Goal: Task Accomplishment & Management: Complete application form

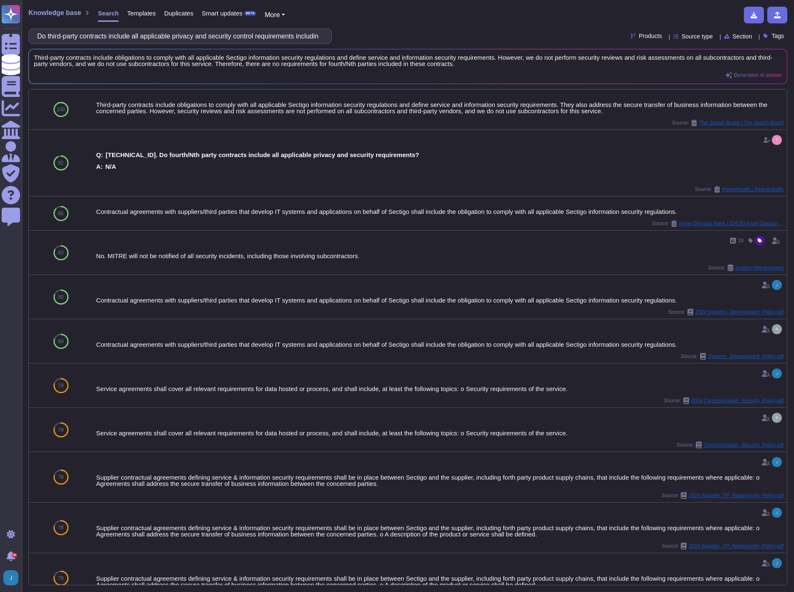
click at [84, 38] on input "Do third-party contracts include all applicable privacy and security control re…" at bounding box center [178, 36] width 290 height 15
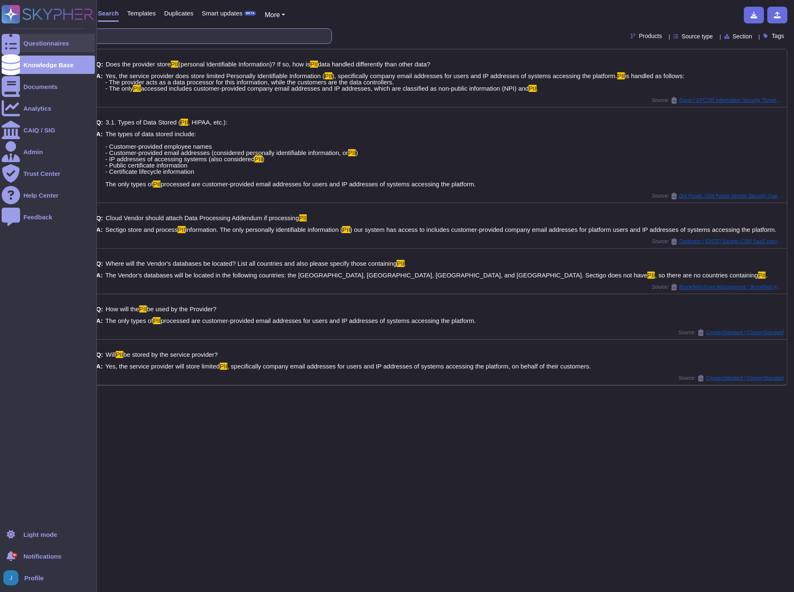
drag, startPoint x: 52, startPoint y: 32, endPoint x: 15, endPoint y: 34, distance: 37.2
click at [15, 34] on div "Questionnaires Knowledge Base Documents Analytics CAIQ / SIG Admin Trust Center…" at bounding box center [397, 296] width 794 height 592
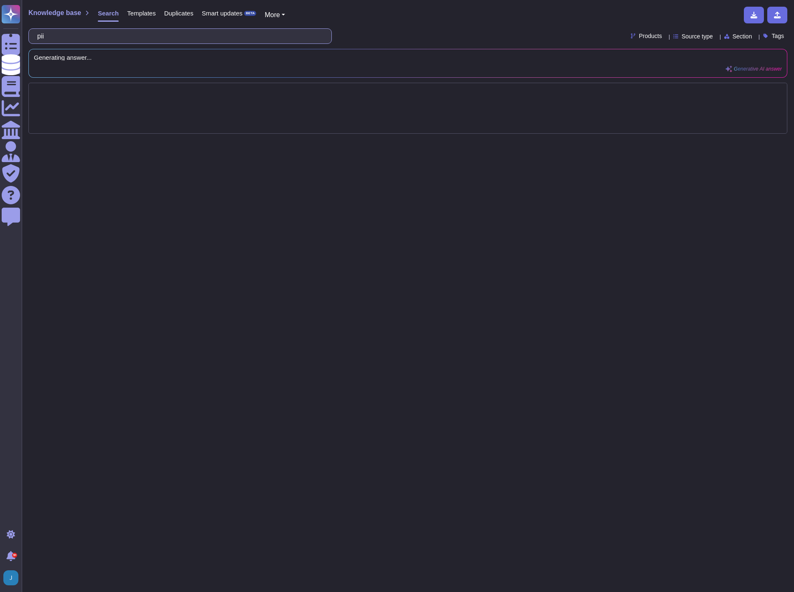
type input "q"
type input "equinix"
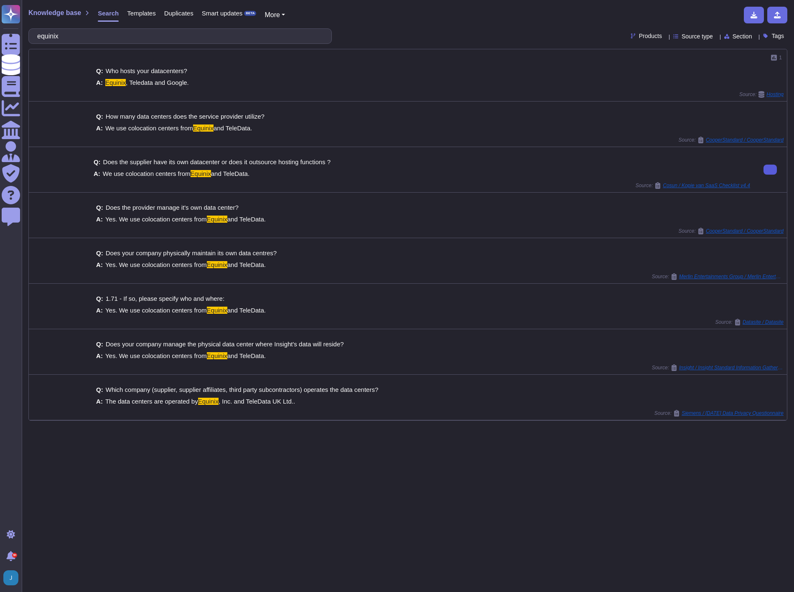
click at [769, 170] on button at bounding box center [769, 170] width 13 height 10
click at [66, 36] on input "equinix" at bounding box center [178, 36] width 290 height 15
drag, startPoint x: 63, startPoint y: 35, endPoint x: 40, endPoint y: 35, distance: 23.8
click at [40, 35] on input "equinix" at bounding box center [178, 36] width 290 height 15
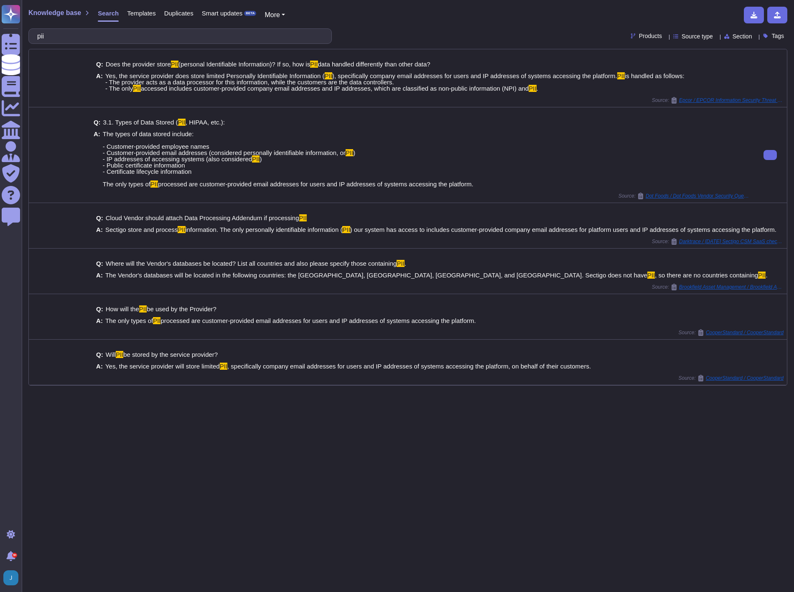
type input "pii"
drag, startPoint x: 475, startPoint y: 198, endPoint x: 101, endPoint y: 150, distance: 377.3
click at [103, 149] on div "A: The types of data stored include: - Customer-provided employee names - Custo…" at bounding box center [422, 159] width 656 height 56
copy span "he types of data stored include: - Customer-provided employee names - Customer-…"
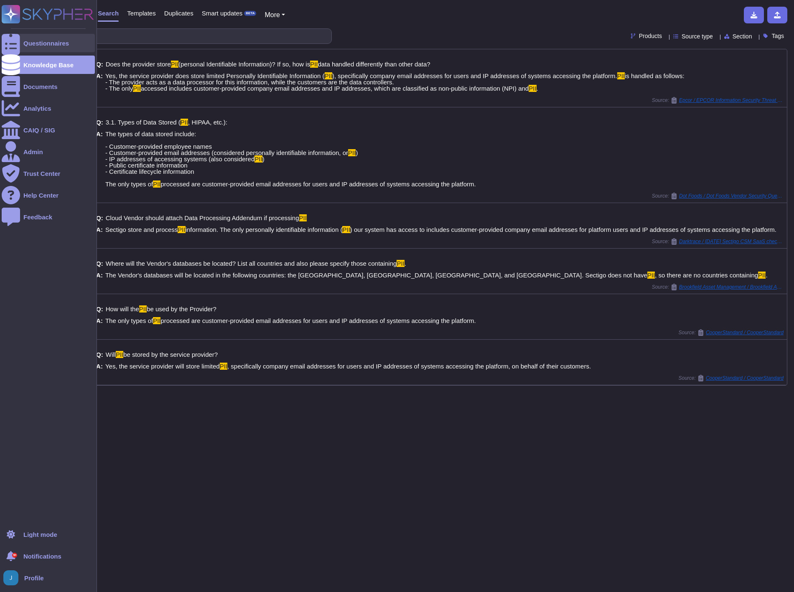
click at [9, 38] on div at bounding box center [11, 43] width 18 height 18
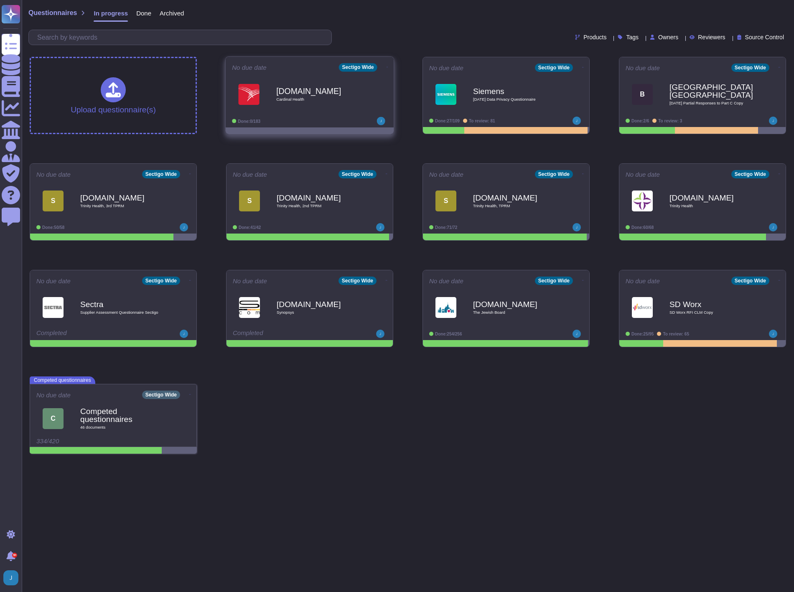
click at [299, 87] on b "[DOMAIN_NAME]" at bounding box center [318, 91] width 84 height 8
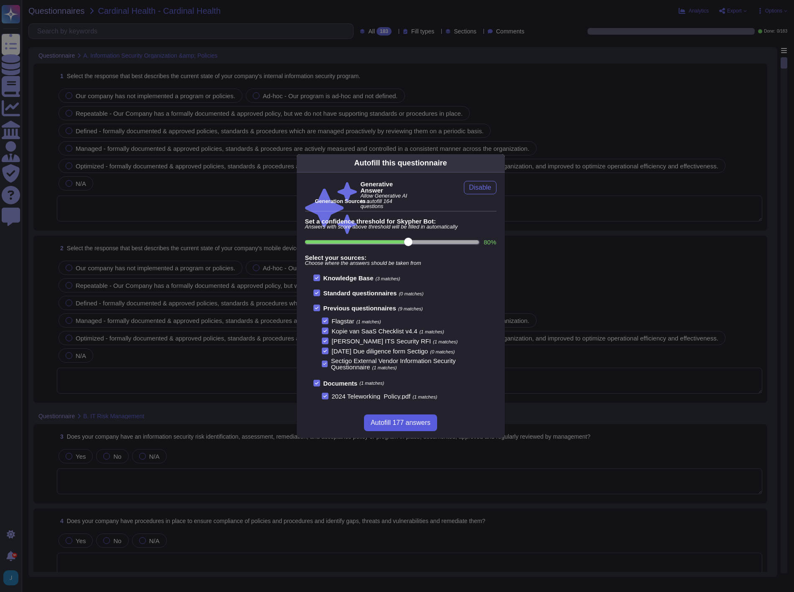
click at [404, 424] on span "Autofill 177 answers" at bounding box center [400, 422] width 60 height 7
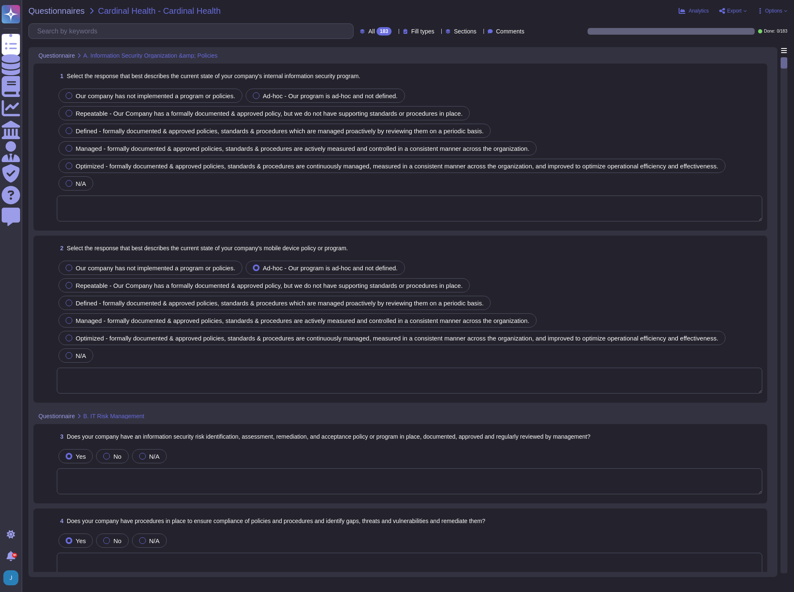
type textarea "Our company has a comprehensive internal information security program that incl…"
type textarea "Our company's mobile device policy includes several key components to ensure se…"
type textarea "Yes, our organization has implemented and documented a comprehensive informatio…"
type textarea "Yes, Sectigo has established comprehensive procedures to ensure compliance with…"
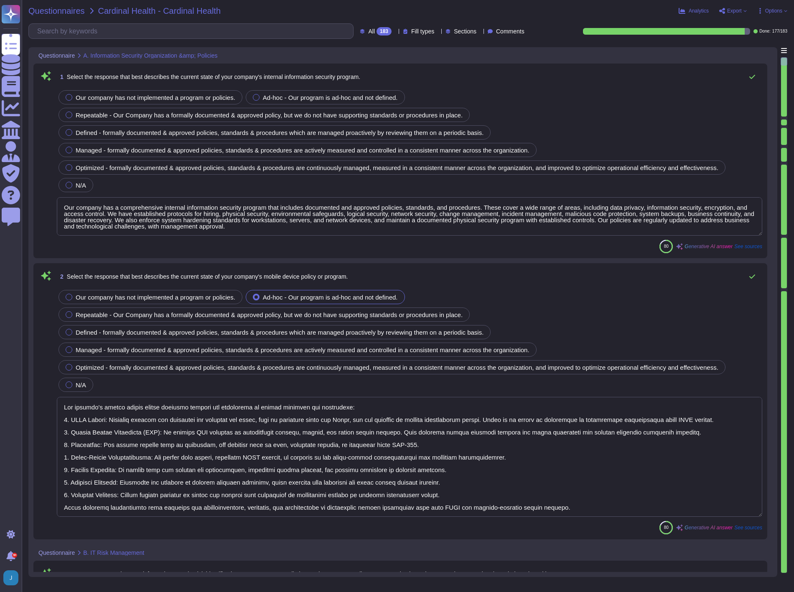
click at [65, 10] on span "Questionnaires" at bounding box center [56, 11] width 56 height 8
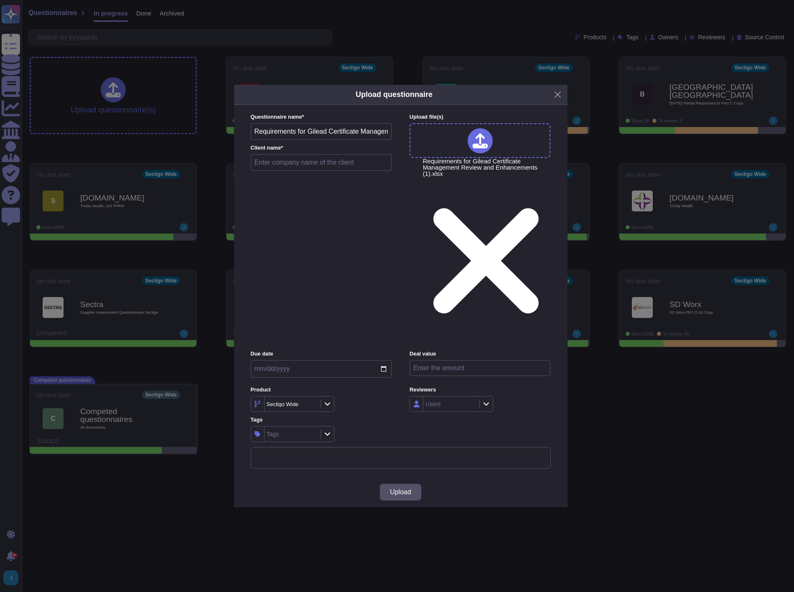
click at [284, 175] on div "Questionnaire name * Requirements for Gilead Certificate Management Review and …" at bounding box center [321, 144] width 141 height 62
click at [295, 171] on input "text" at bounding box center [321, 162] width 141 height 17
type input "Gilead"
click at [401, 489] on span "Upload" at bounding box center [400, 492] width 21 height 7
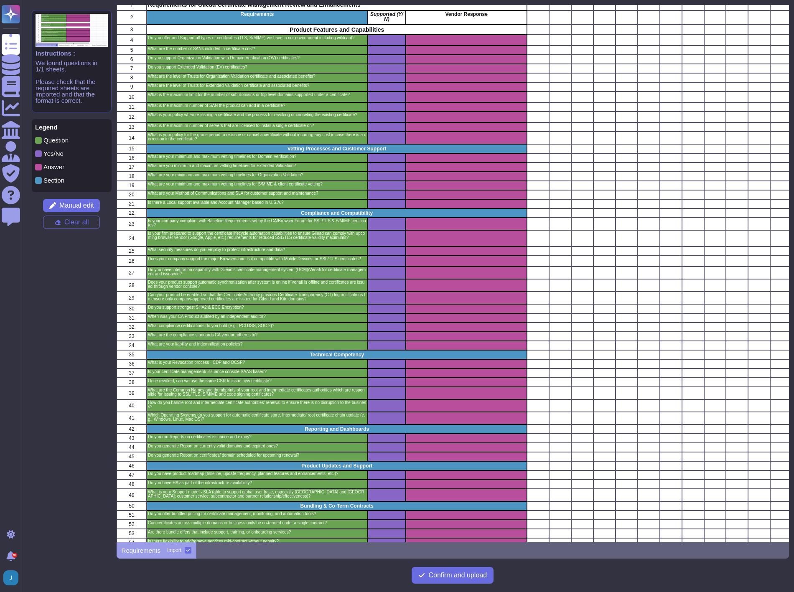
scroll to position [52, 0]
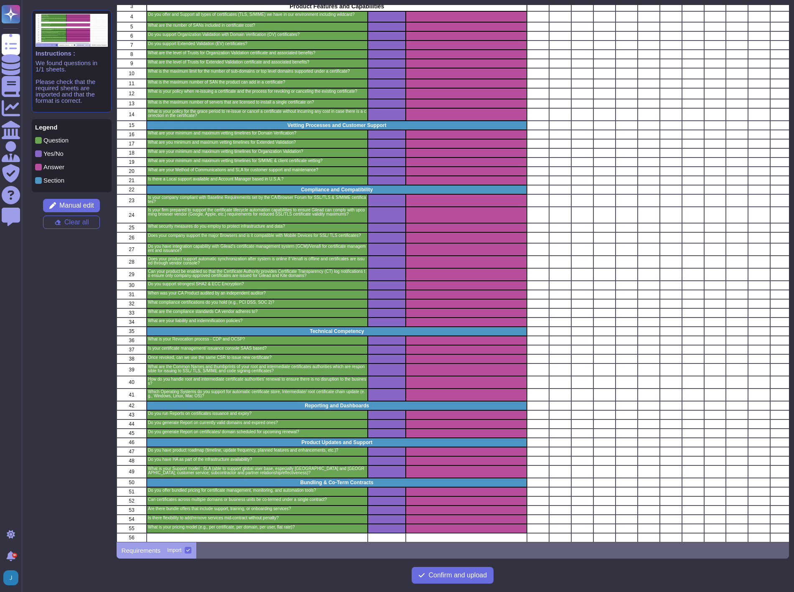
click at [467, 565] on div "Confirm and upload" at bounding box center [453, 576] width 672 height 22
click at [460, 578] on span "Confirm and upload" at bounding box center [457, 575] width 58 height 7
